Goal: Task Accomplishment & Management: Manage account settings

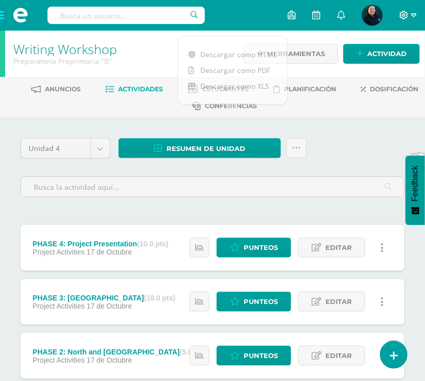
click at [401, 16] on icon at bounding box center [403, 15] width 9 height 9
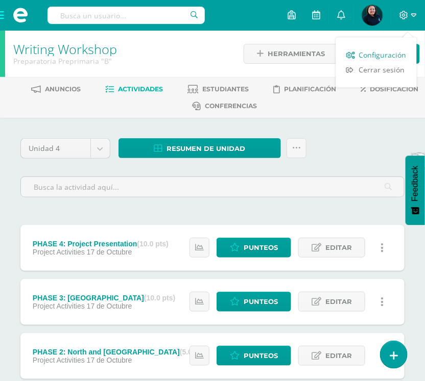
click at [386, 54] on span "Configuración" at bounding box center [382, 55] width 47 height 10
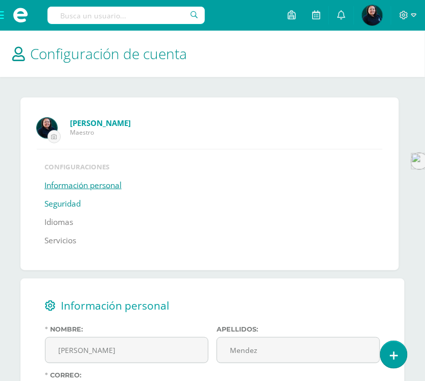
click at [62, 205] on link "Seguridad" at bounding box center [62, 204] width 36 height 18
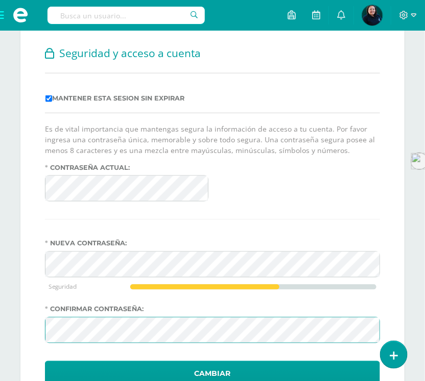
scroll to position [299, 0]
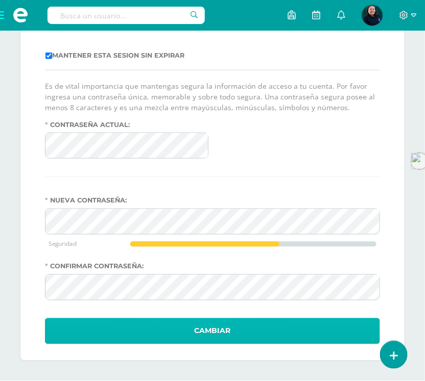
click at [212, 335] on button "Cambiar" at bounding box center [212, 331] width 335 height 26
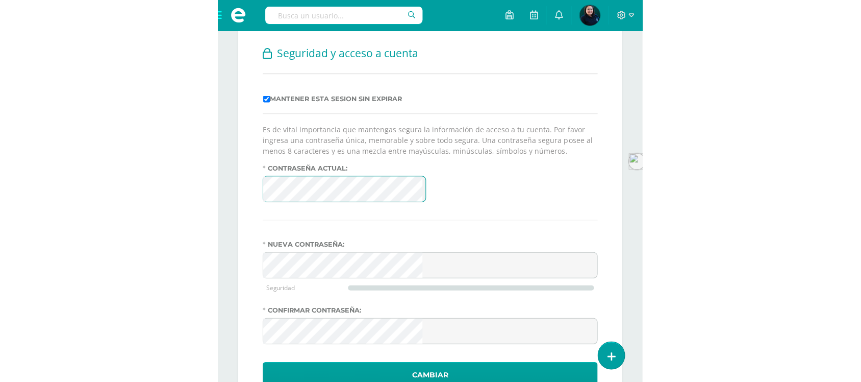
scroll to position [70, 0]
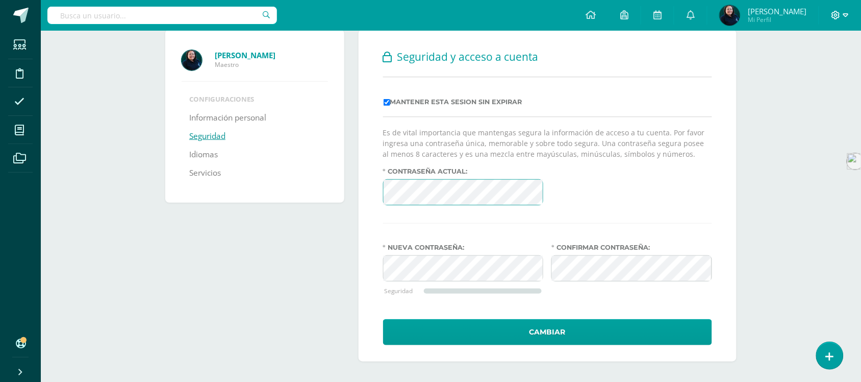
click at [424, 14] on icon at bounding box center [836, 15] width 9 height 9
click at [424, 70] on span "Cerrar sesión" at bounding box center [814, 73] width 46 height 10
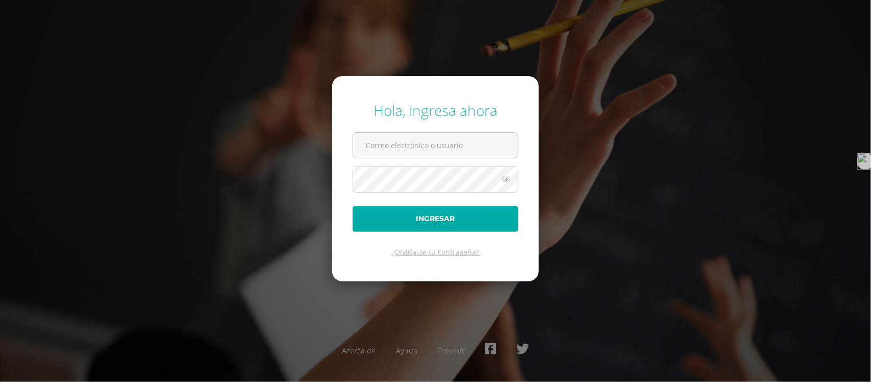
type input "[EMAIL_ADDRESS][DOMAIN_NAME]"
click at [430, 223] on button "Ingresar" at bounding box center [436, 219] width 166 height 26
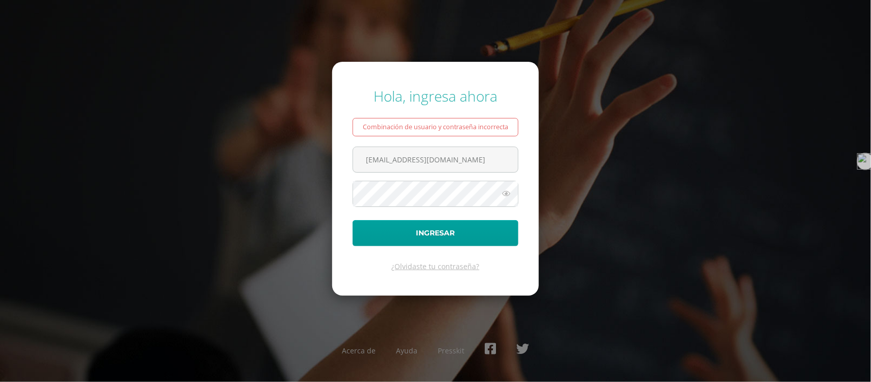
click at [507, 195] on icon at bounding box center [506, 193] width 13 height 12
click at [420, 162] on input "[EMAIL_ADDRESS][DOMAIN_NAME]" at bounding box center [435, 159] width 165 height 25
click at [473, 160] on input "emendez@biliuesanjuan.edu.gt" at bounding box center [435, 159] width 165 height 25
type input "e"
type input "[EMAIL_ADDRESS][DOMAIN_NAME]"
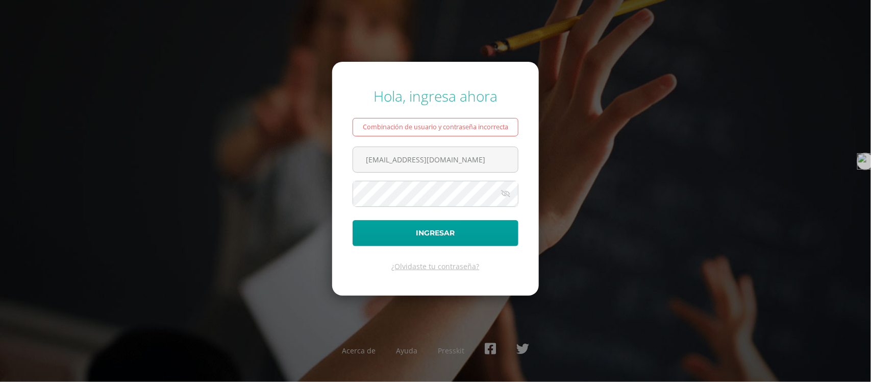
click at [622, 225] on div "Hola, ingresa ahora Combinación de usuario y contraseña incorrecta emendez@bili…" at bounding box center [436, 191] width 658 height 226
click at [450, 231] on button "Ingresar" at bounding box center [436, 233] width 166 height 26
click at [485, 162] on input "[EMAIL_ADDRESS][DOMAIN_NAME]" at bounding box center [435, 159] width 165 height 25
type input "e"
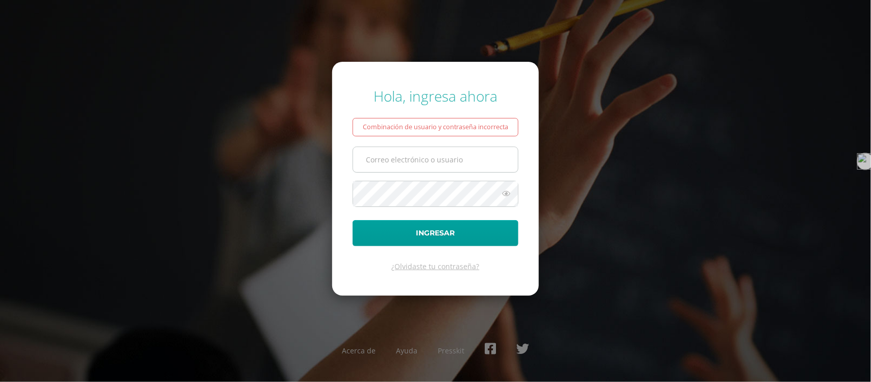
click at [485, 162] on input "text" at bounding box center [435, 159] width 165 height 25
type input "[EMAIL_ADDRESS][DOMAIN_NAME]"
click at [506, 194] on icon at bounding box center [506, 193] width 13 height 12
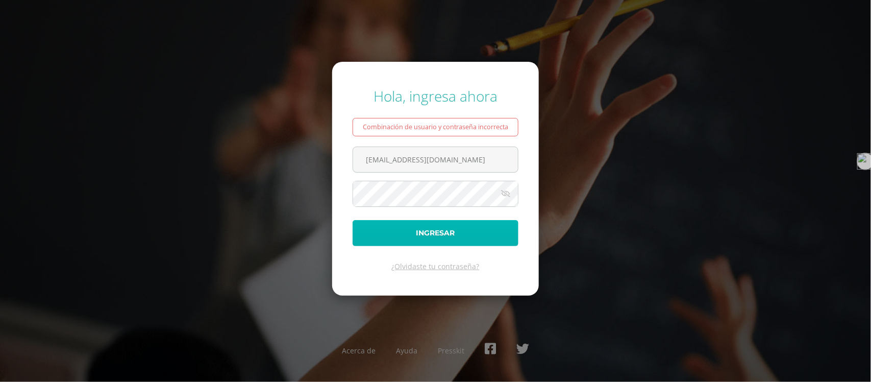
click at [437, 231] on button "Ingresar" at bounding box center [436, 233] width 166 height 26
click at [505, 194] on icon at bounding box center [506, 193] width 13 height 12
click at [353, 220] on button "Ingresar" at bounding box center [436, 233] width 166 height 26
click at [505, 196] on icon at bounding box center [506, 193] width 13 height 12
click at [437, 237] on button "Ingresar" at bounding box center [436, 233] width 166 height 26
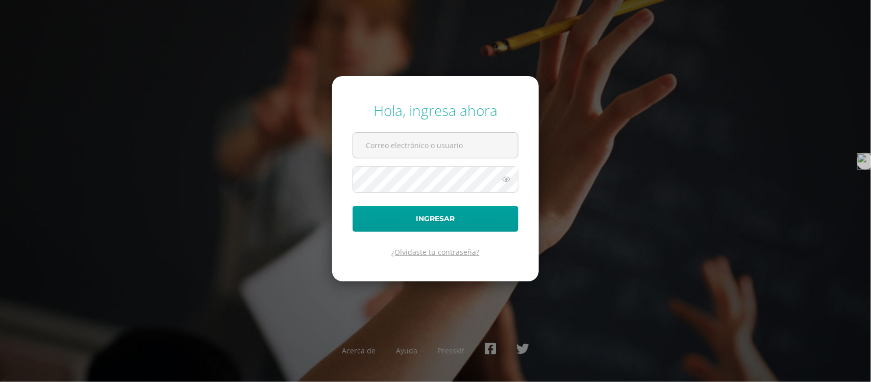
type input "[EMAIL_ADDRESS][DOMAIN_NAME]"
click at [436, 253] on link "¿Olvidaste tu contraseña?" at bounding box center [436, 252] width 88 height 10
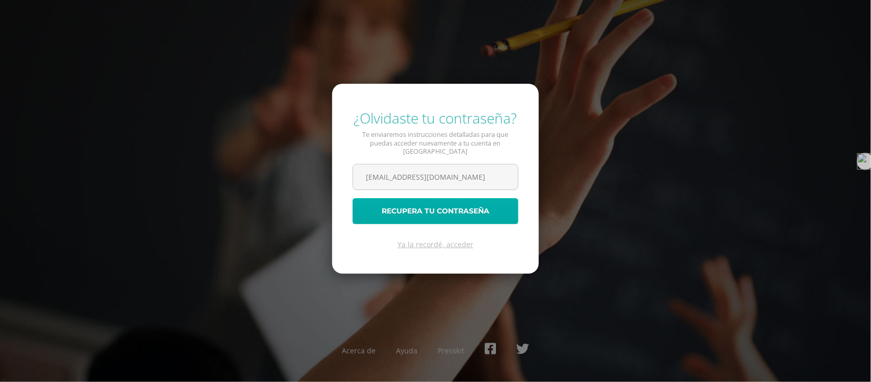
type input "[EMAIL_ADDRESS][DOMAIN_NAME]"
click at [392, 205] on button "Recupera tu contraseña" at bounding box center [436, 211] width 166 height 26
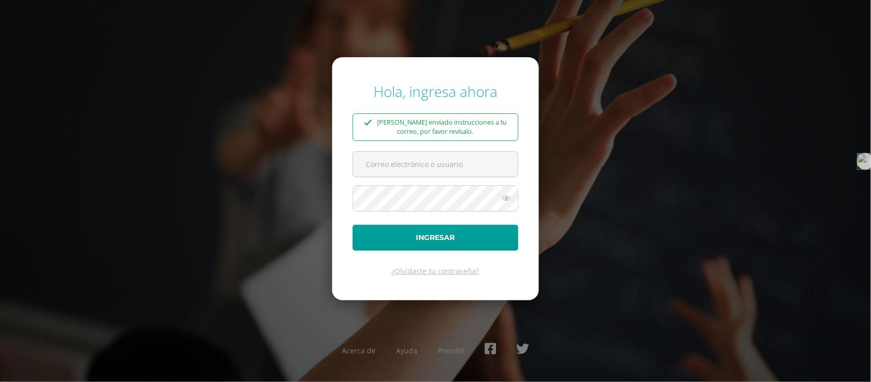
type input "[EMAIL_ADDRESS][DOMAIN_NAME]"
click at [508, 200] on icon at bounding box center [506, 198] width 13 height 12
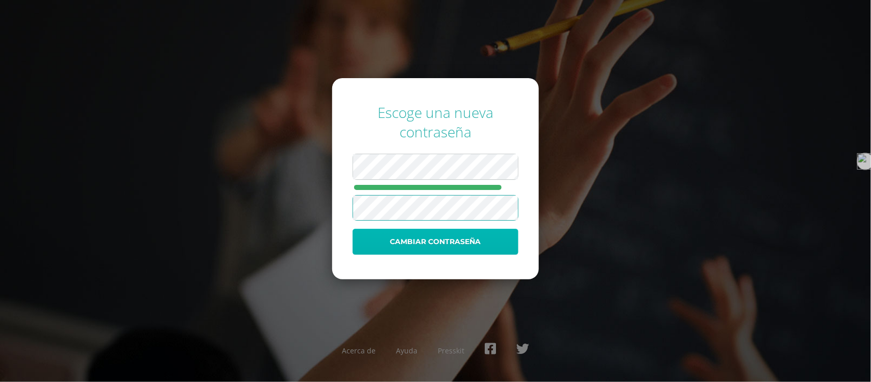
click at [402, 242] on button "Cambiar contraseña" at bounding box center [436, 242] width 166 height 26
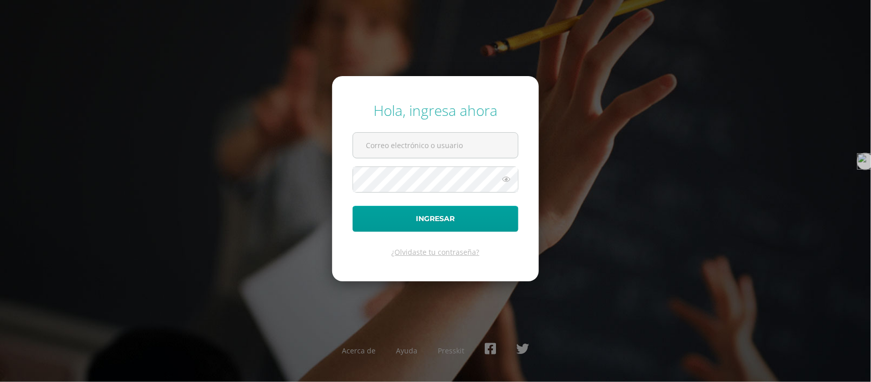
type input "[EMAIL_ADDRESS][DOMAIN_NAME]"
click at [504, 182] on icon at bounding box center [506, 179] width 13 height 12
click at [353, 206] on button "Ingresar" at bounding box center [436, 219] width 166 height 26
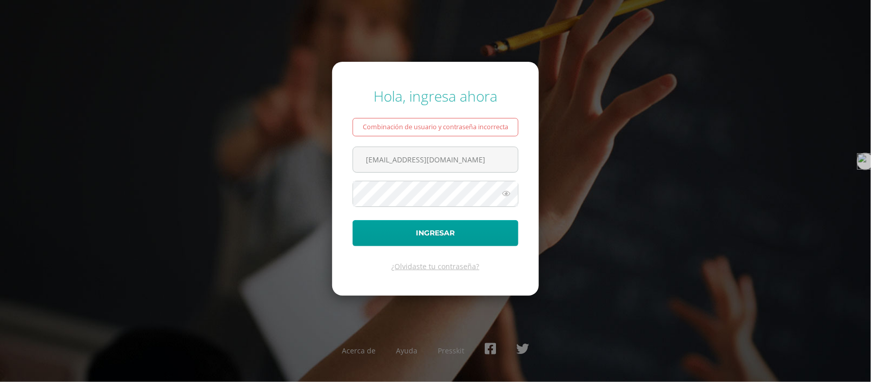
click at [508, 192] on icon at bounding box center [506, 193] width 13 height 12
click at [353, 220] on button "Ingresar" at bounding box center [436, 233] width 166 height 26
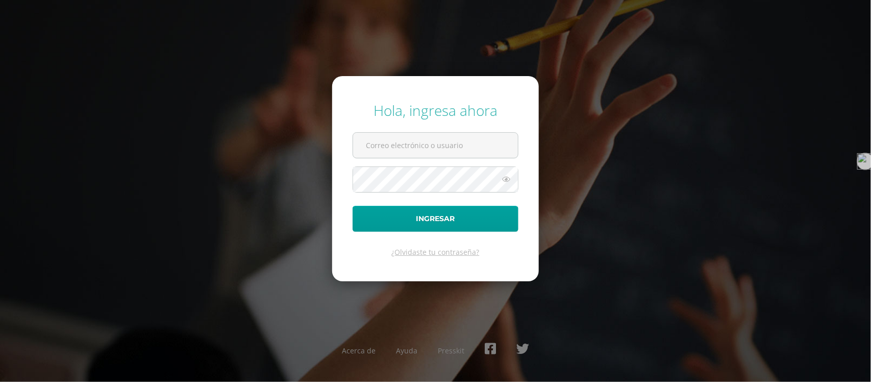
type input "[EMAIL_ADDRESS][DOMAIN_NAME]"
click at [510, 177] on icon at bounding box center [506, 179] width 13 height 12
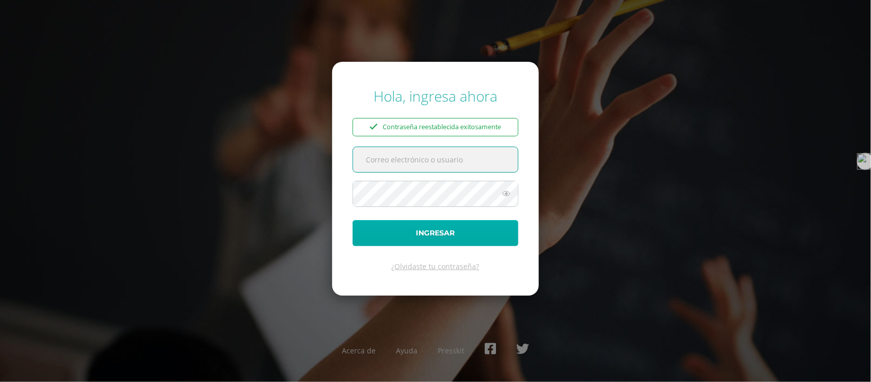
type input "[EMAIL_ADDRESS][DOMAIN_NAME]"
click at [424, 230] on button "Ingresar" at bounding box center [436, 233] width 166 height 26
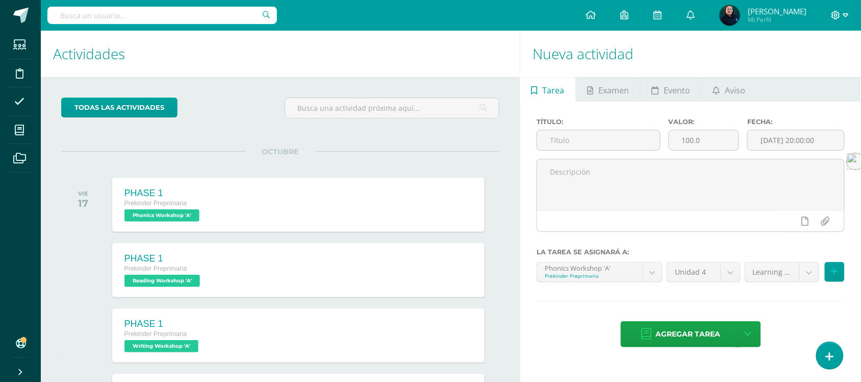
click at [835, 16] on icon at bounding box center [836, 15] width 9 height 9
click at [827, 68] on span "Cerrar sesión" at bounding box center [814, 70] width 46 height 10
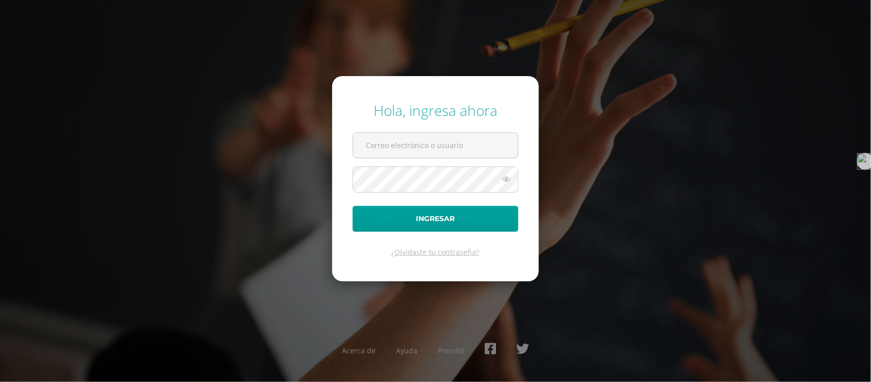
type input "[EMAIL_ADDRESS][DOMAIN_NAME]"
click at [509, 180] on icon at bounding box center [506, 179] width 13 height 12
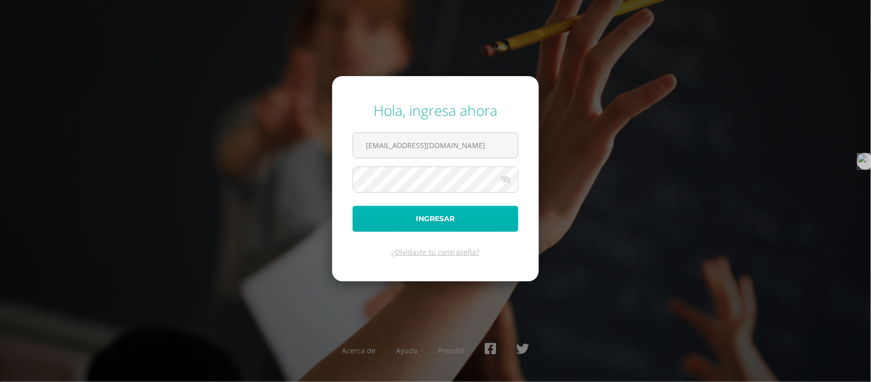
click at [428, 221] on button "Ingresar" at bounding box center [436, 219] width 166 height 26
